Goal: Information Seeking & Learning: Learn about a topic

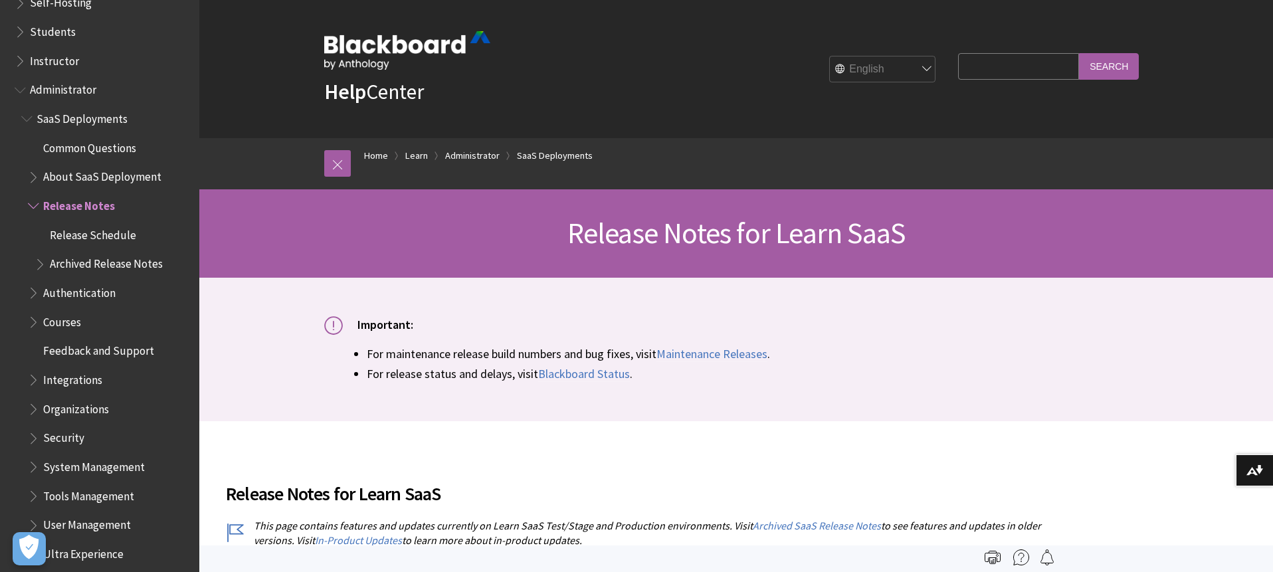
scroll to position [1201, 0]
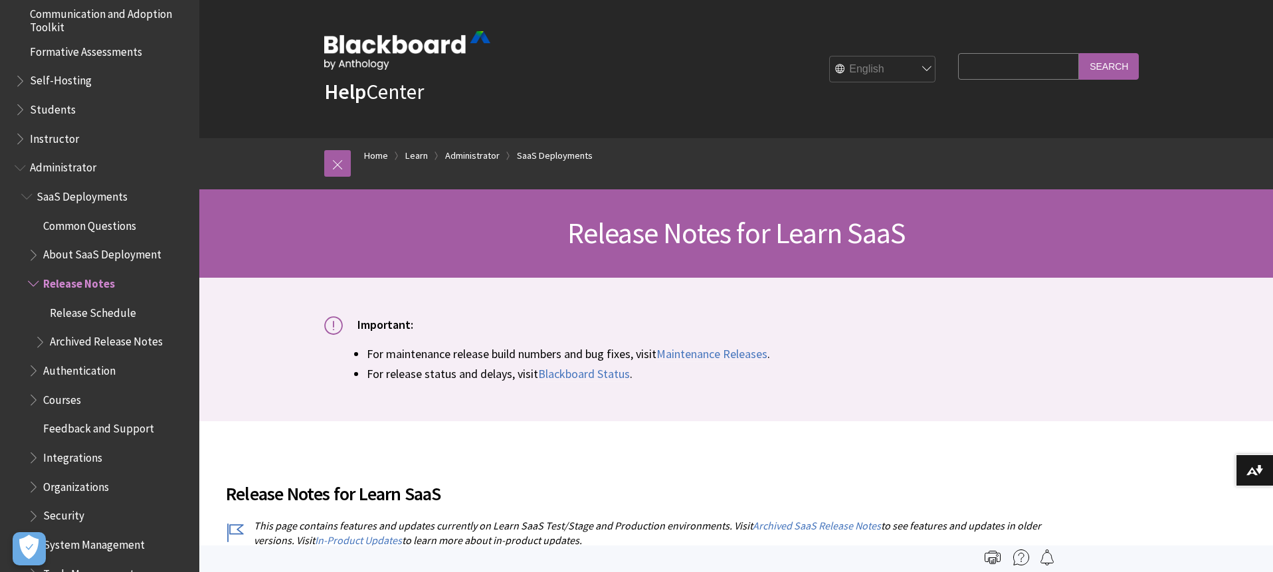
click at [68, 284] on span "Release Notes" at bounding box center [79, 281] width 72 height 18
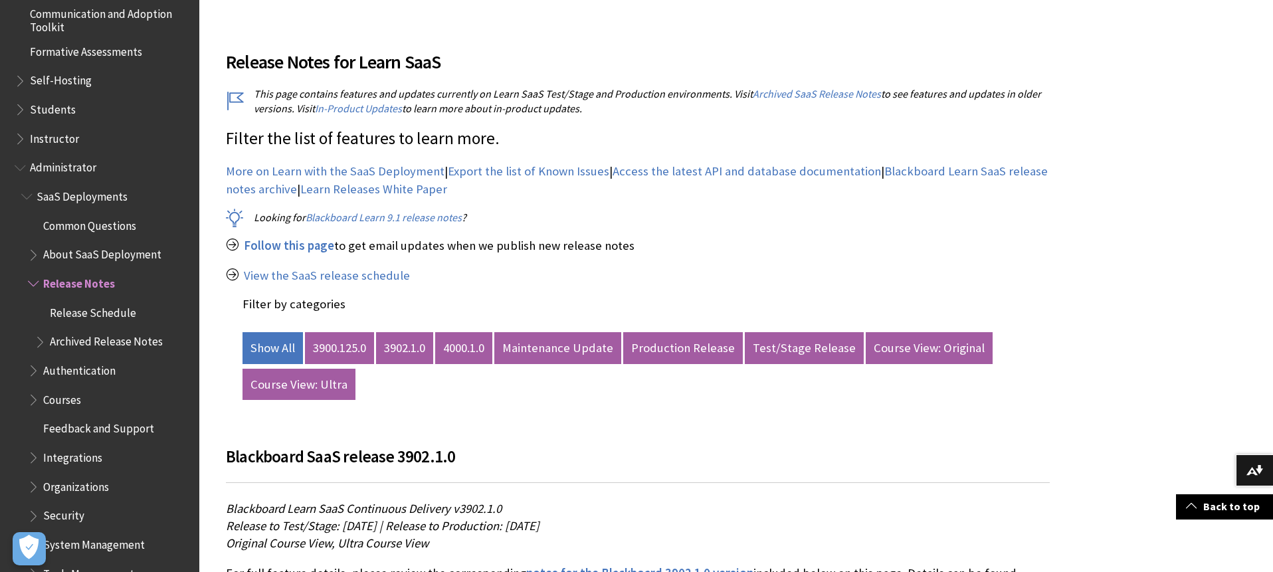
scroll to position [448, 0]
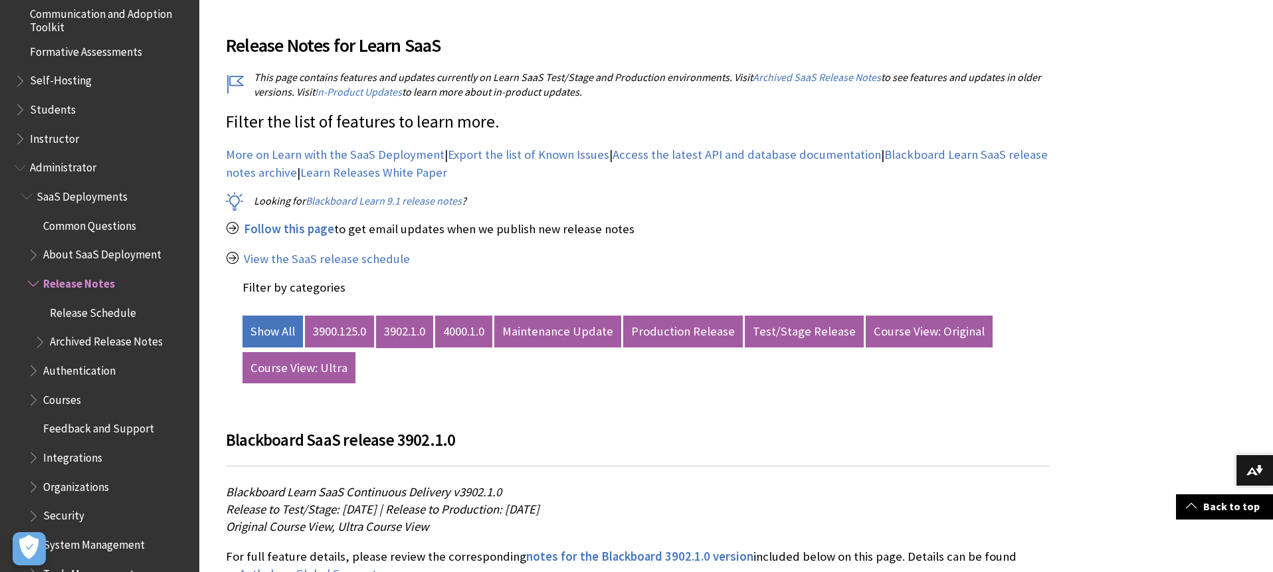
click at [405, 328] on link "3902.1.0" at bounding box center [404, 332] width 57 height 32
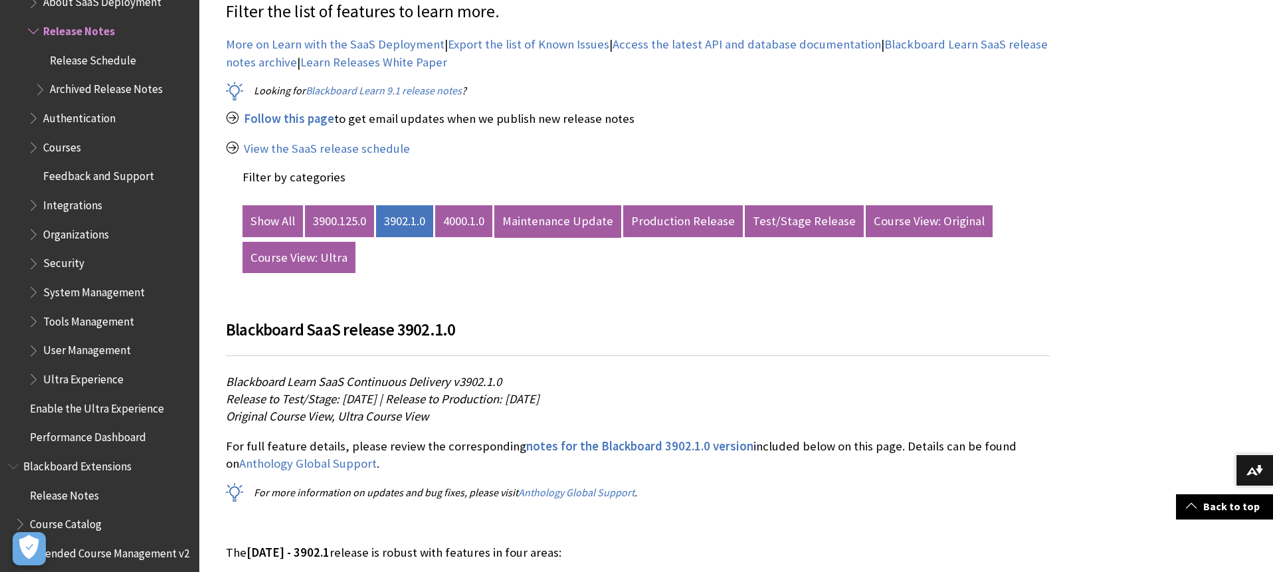
scroll to position [560, 0]
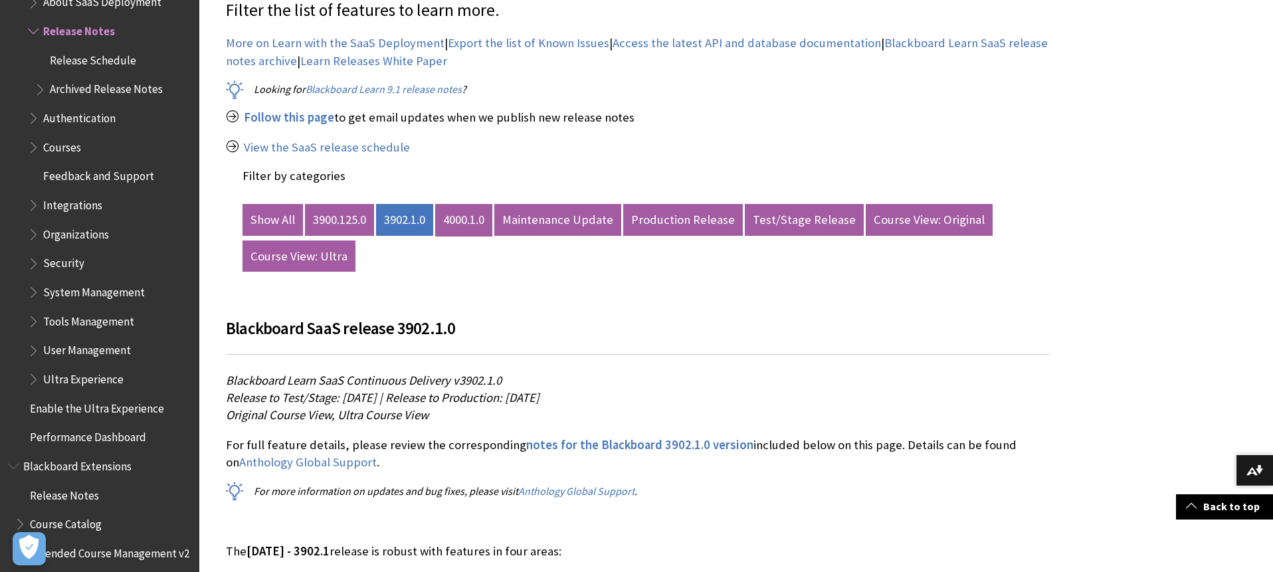
click at [463, 217] on link "4000.1.0" at bounding box center [463, 220] width 57 height 32
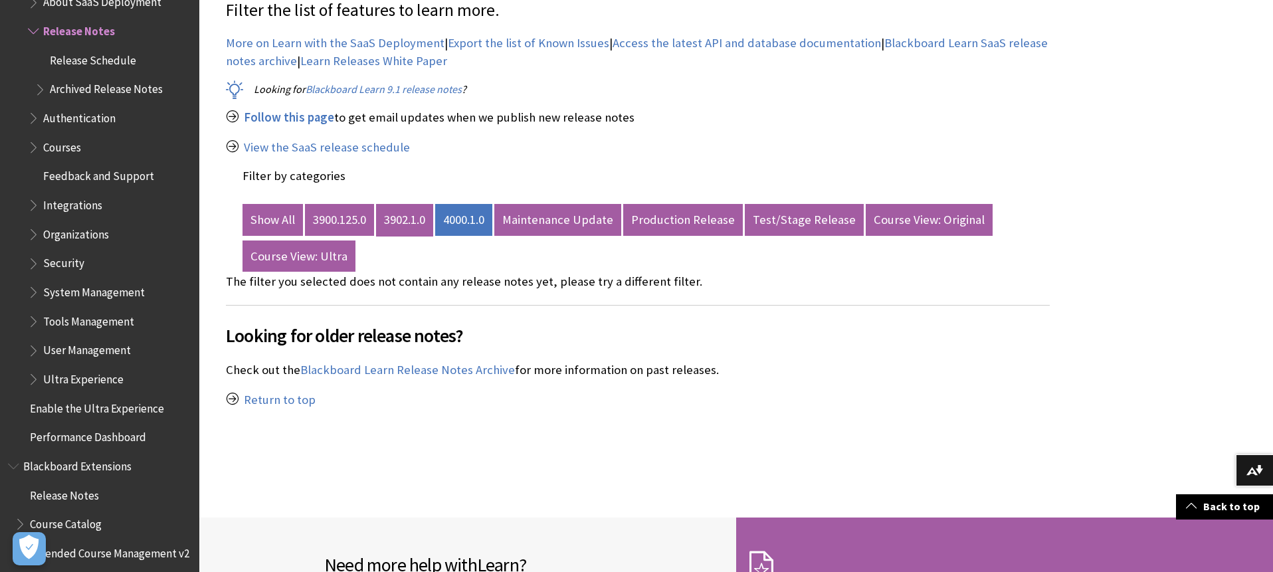
click at [397, 220] on link "3902.1.0" at bounding box center [404, 220] width 57 height 32
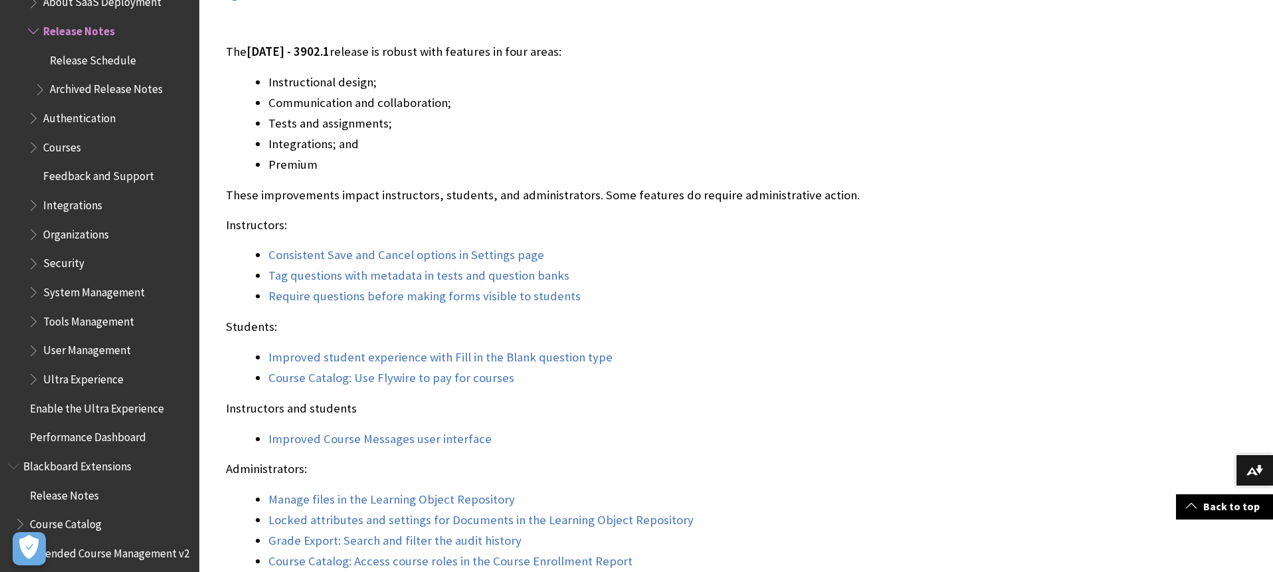
scroll to position [1067, 0]
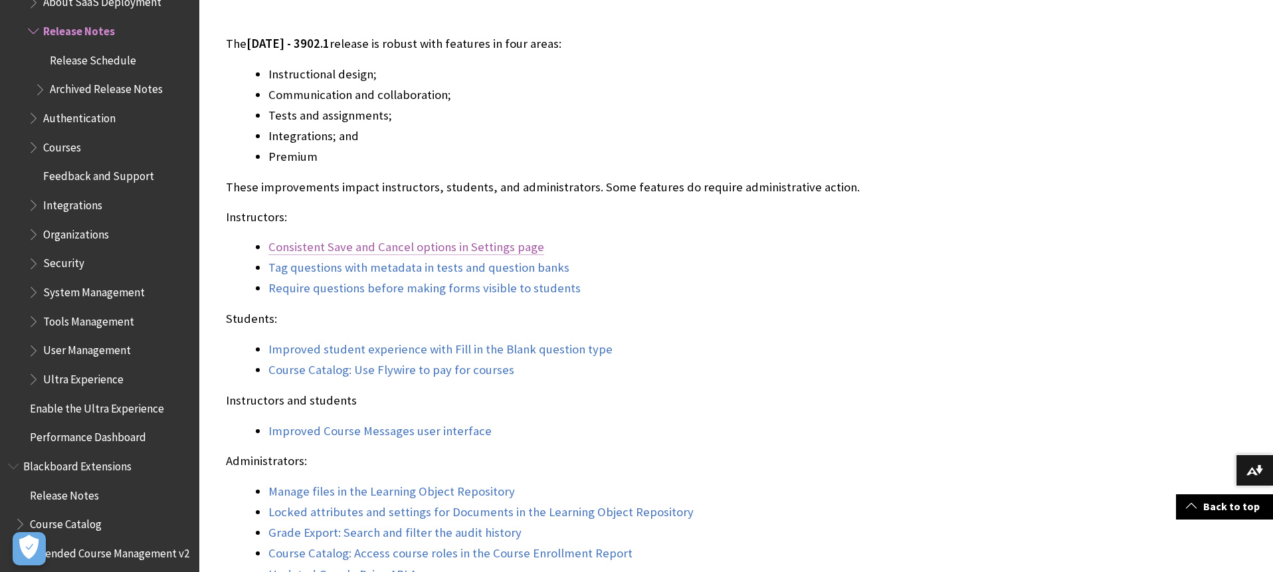
click at [389, 244] on link "Consistent Save and Cancel options in Settings page" at bounding box center [406, 247] width 276 height 16
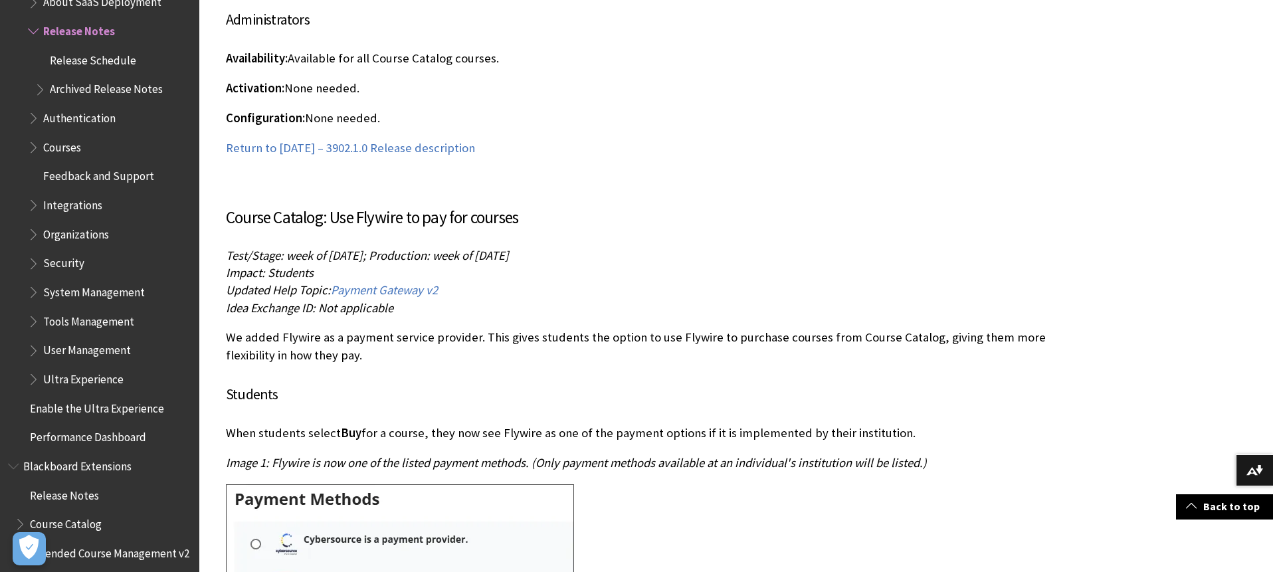
scroll to position [12159, 0]
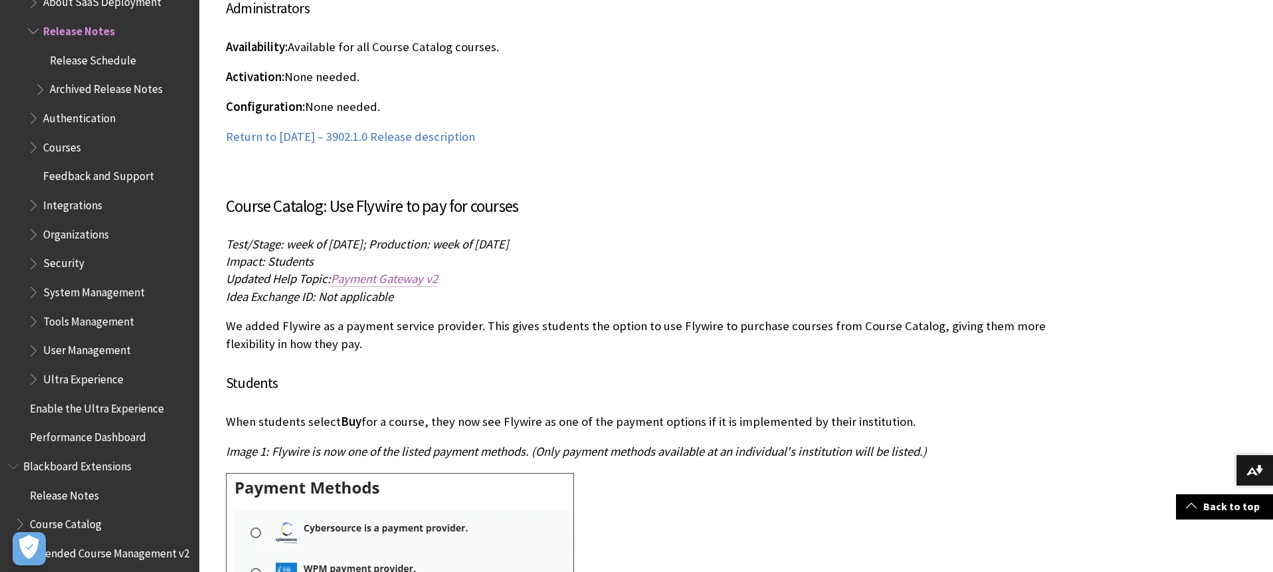
click at [414, 284] on span "Payment Gateway v2" at bounding box center [384, 278] width 107 height 15
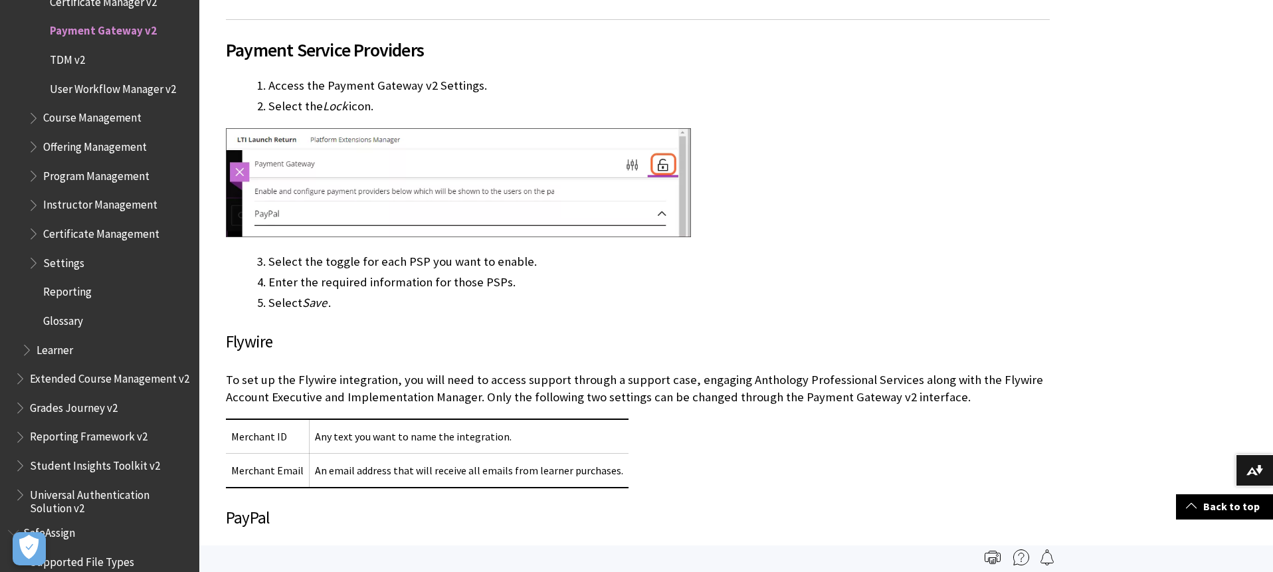
scroll to position [503, 0]
